Goal: Use online tool/utility

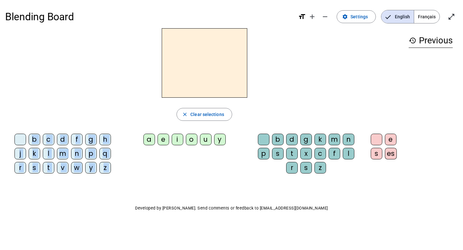
drag, startPoint x: 149, startPoint y: 138, endPoint x: 177, endPoint y: 68, distance: 75.5
click at [177, 68] on div "close Clear selections b c d f g h j k l m n p q r s t v w y z a e i o u y b d …" at bounding box center [204, 103] width 399 height 151
click at [36, 139] on div "b" at bounding box center [35, 140] width 12 height 12
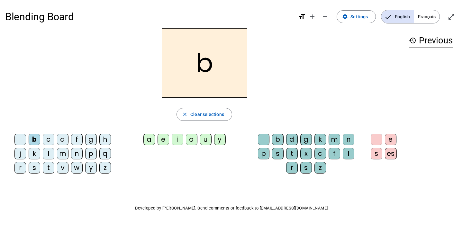
click at [150, 141] on div "a" at bounding box center [150, 140] width 12 height 12
click at [279, 141] on div "b" at bounding box center [278, 140] width 12 height 12
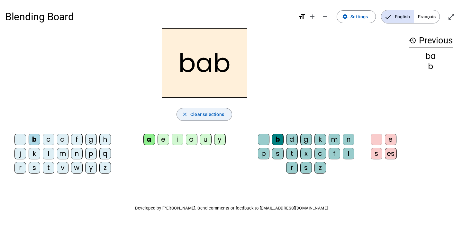
click at [207, 117] on span "Clear selections" at bounding box center [207, 115] width 34 height 8
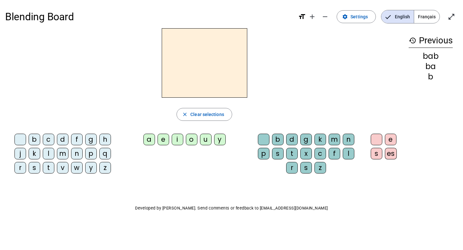
click at [33, 155] on div "k" at bounding box center [35, 154] width 12 height 12
click at [149, 143] on div "a" at bounding box center [150, 140] width 12 height 12
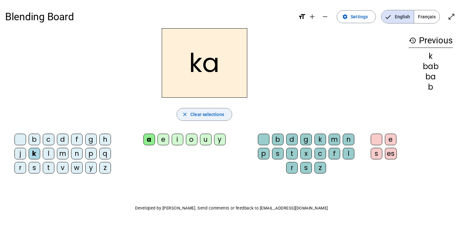
click at [218, 113] on span "Clear selections" at bounding box center [207, 115] width 34 height 8
click at [215, 115] on span "Clear selections" at bounding box center [207, 115] width 34 height 8
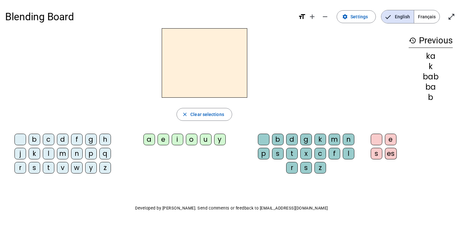
click at [431, 19] on span "Français" at bounding box center [426, 16] width 25 height 13
